Goal: Task Accomplishment & Management: Use online tool/utility

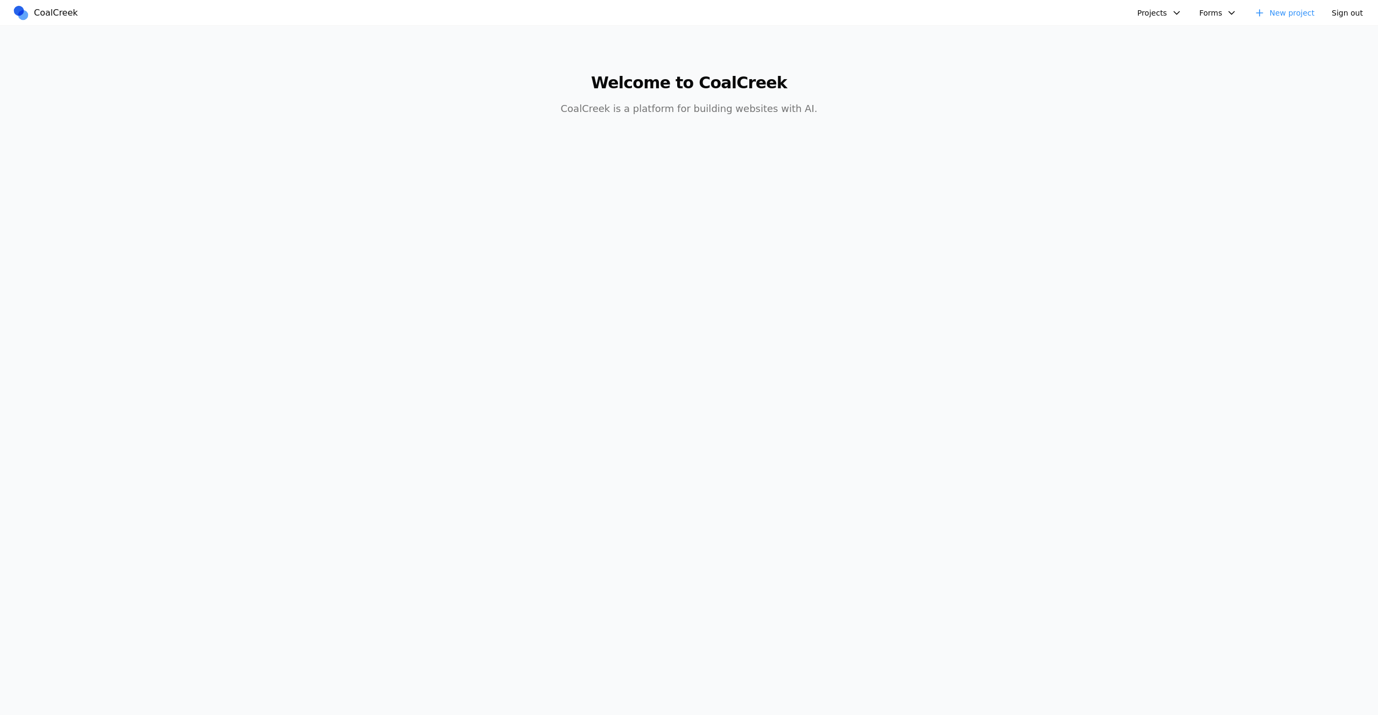
click at [1152, 17] on button "Projects" at bounding box center [1160, 13] width 58 height 16
click at [1177, 128] on link "mexican food site" at bounding box center [1189, 129] width 100 height 18
click at [1312, 20] on link "New project" at bounding box center [1284, 13] width 73 height 16
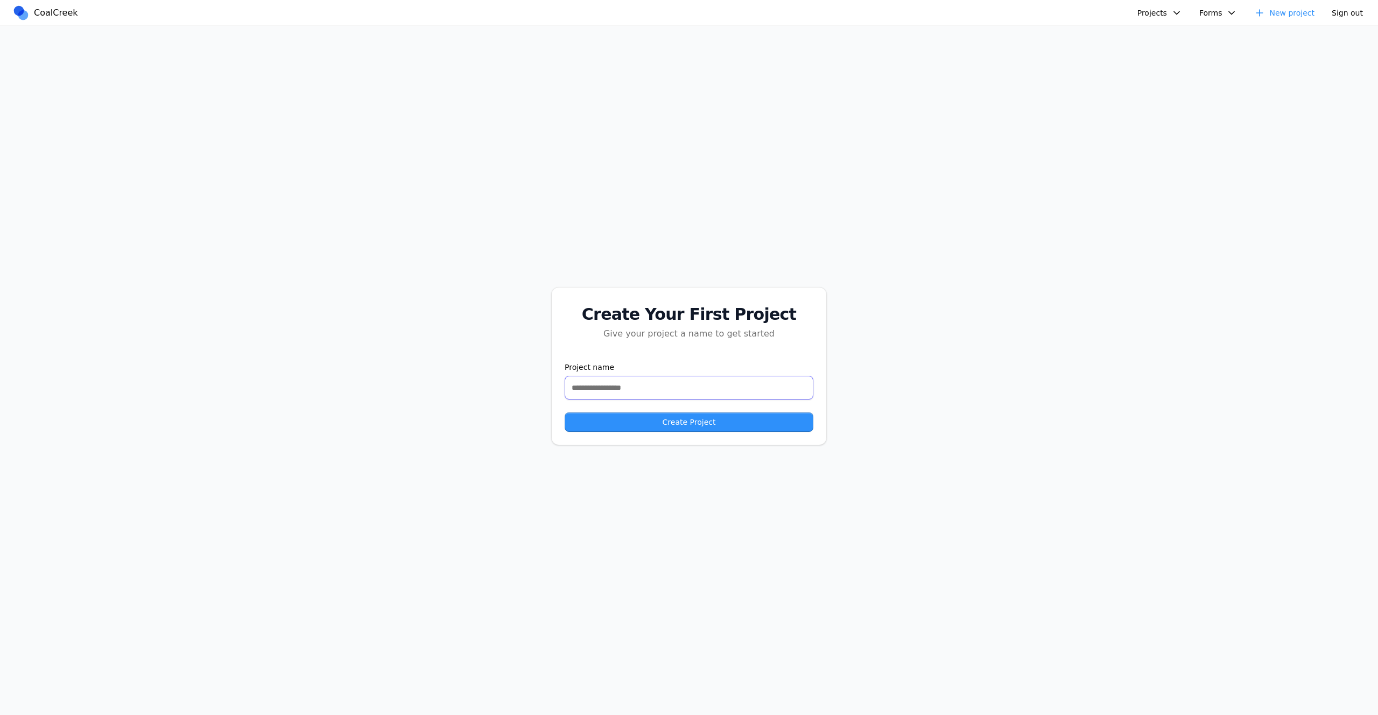
click at [731, 397] on input "text" at bounding box center [689, 388] width 249 height 24
type input "**********"
click at [565, 412] on button "Create Project" at bounding box center [689, 421] width 249 height 19
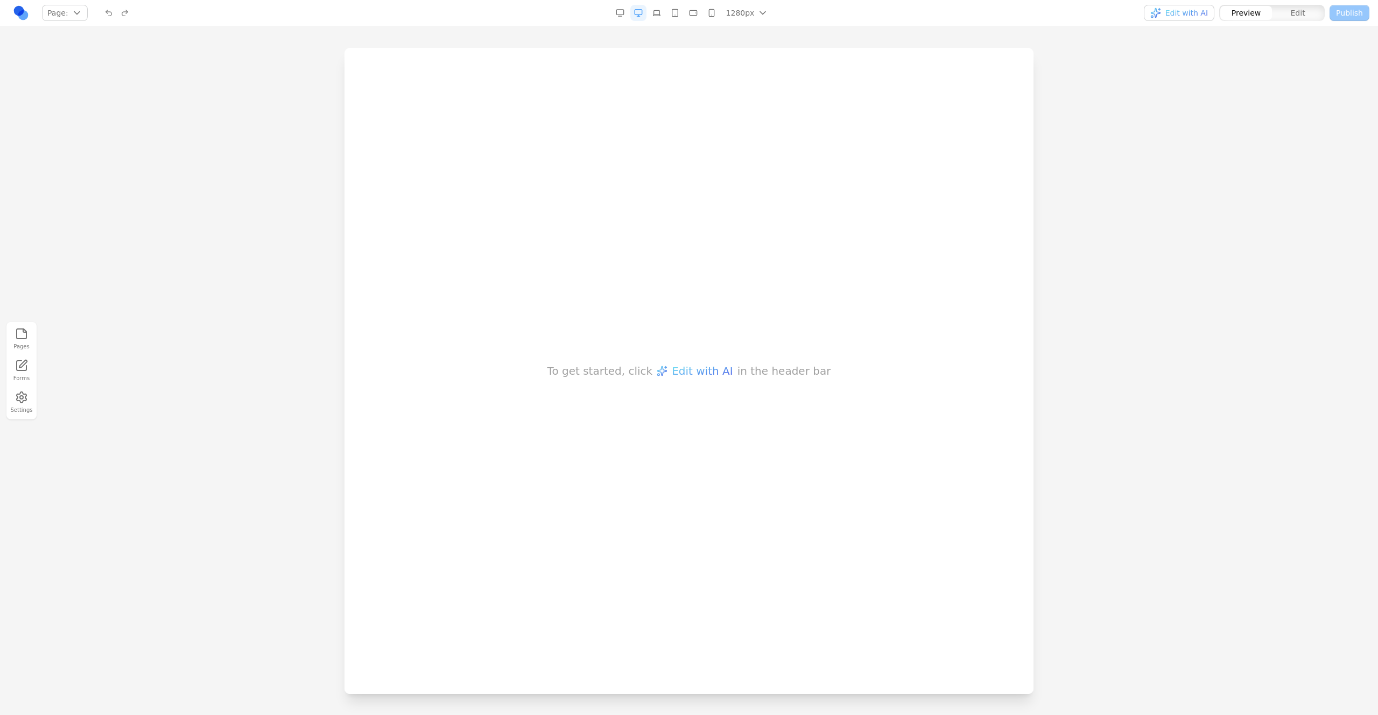
click at [735, 342] on div "To get started, click Edit with AI in the header bar" at bounding box center [689, 371] width 689 height 646
click at [833, 394] on div "To get started, click Edit with AI in the header bar" at bounding box center [689, 371] width 689 height 646
